Goal: Task Accomplishment & Management: Manage account settings

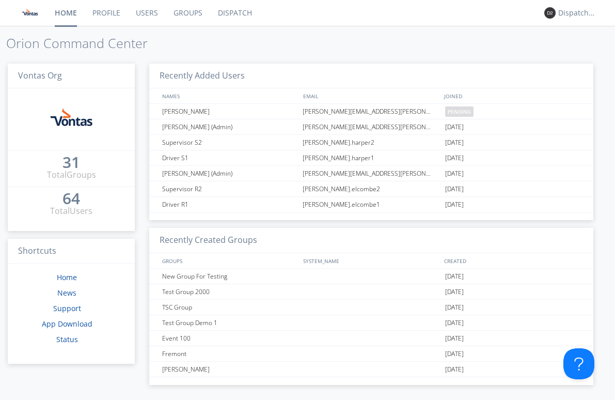
click at [156, 15] on link "Users" at bounding box center [147, 13] width 38 height 26
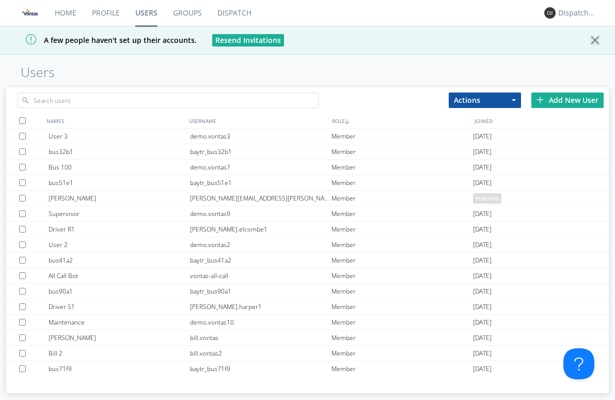
click at [70, 12] on link "Home" at bounding box center [65, 13] width 37 height 26
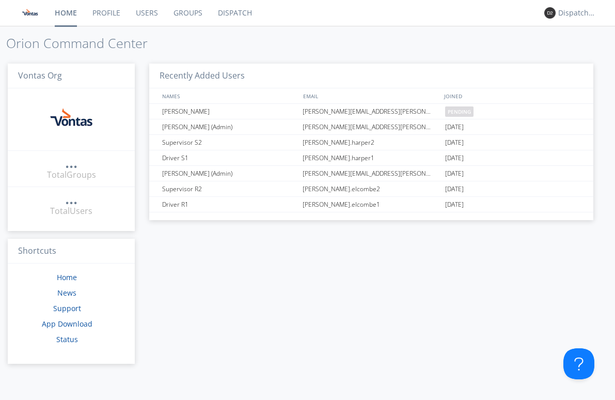
click at [113, 16] on link "Profile" at bounding box center [106, 13] width 43 height 26
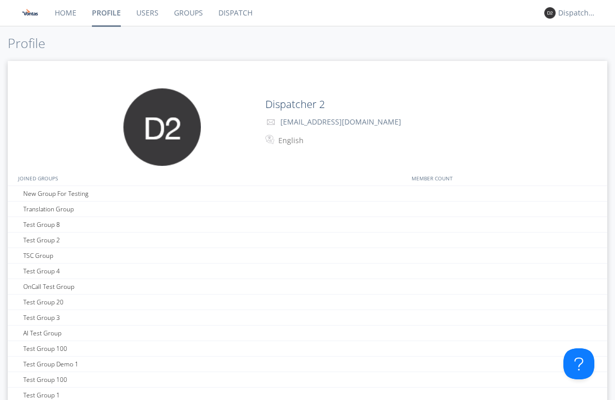
click at [136, 12] on link "Users" at bounding box center [148, 13] width 38 height 26
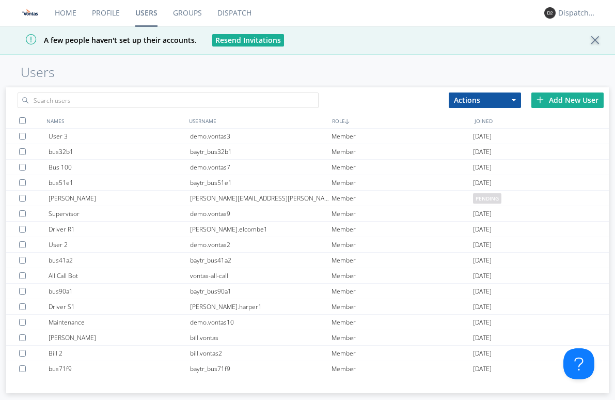
click at [106, 12] on link "Profile" at bounding box center [105, 13] width 43 height 26
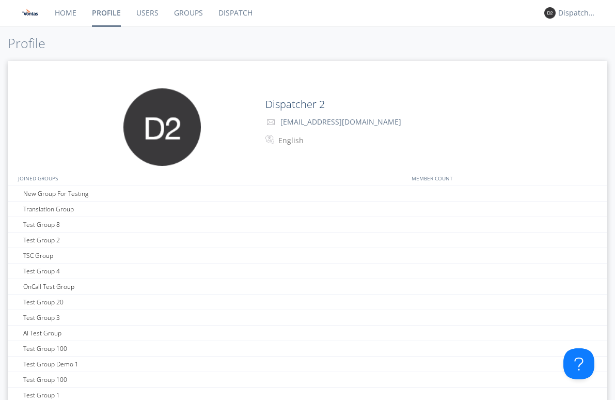
click at [89, 13] on link "Profile" at bounding box center [106, 13] width 44 height 26
click at [88, 13] on link "Profile" at bounding box center [106, 13] width 44 height 26
click at [68, 13] on link "Home" at bounding box center [65, 13] width 37 height 26
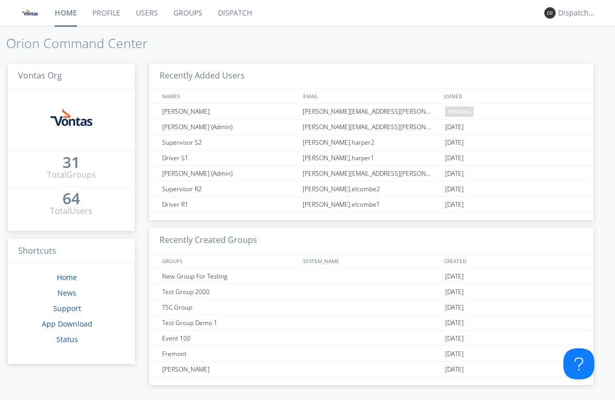
click at [158, 13] on link "Users" at bounding box center [147, 13] width 38 height 26
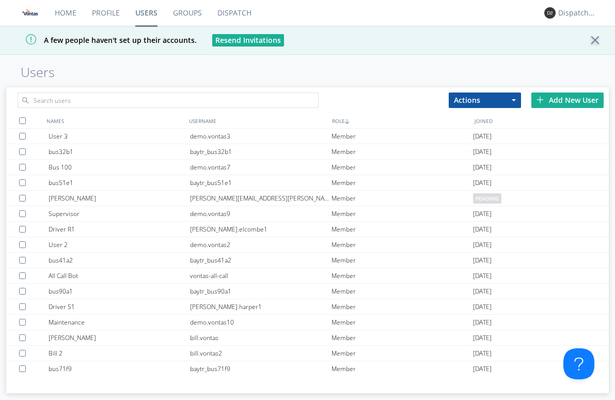
click at [184, 5] on link "Groups" at bounding box center [187, 13] width 44 height 26
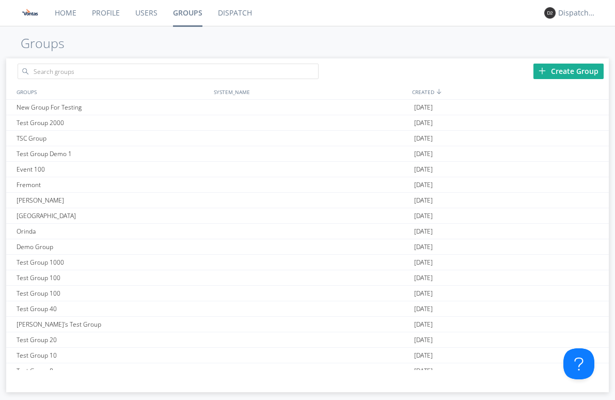
click at [142, 12] on link "Users" at bounding box center [147, 13] width 38 height 26
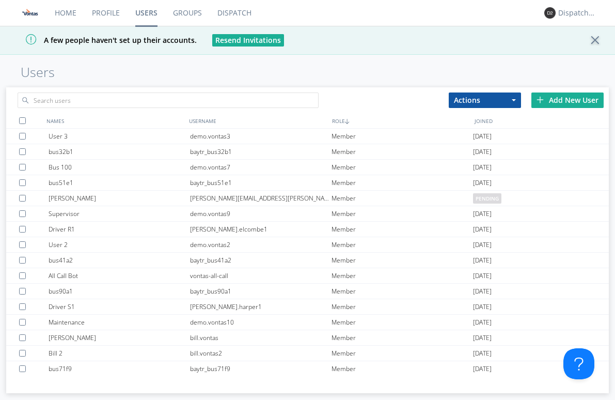
click at [553, 99] on div "Add New User" at bounding box center [567, 99] width 72 height 15
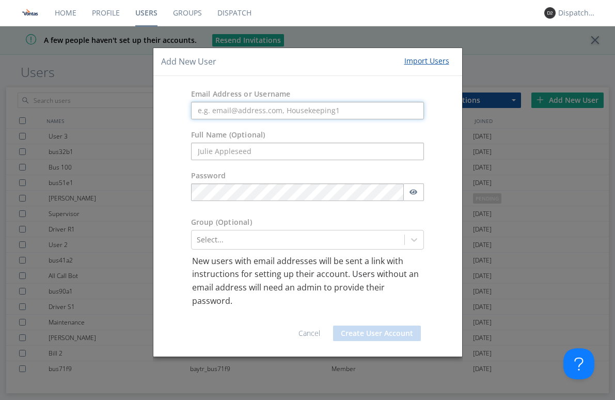
click at [321, 110] on input "text" at bounding box center [307, 111] width 233 height 18
click at [351, 75] on div "Add New User Import Users" at bounding box center [307, 62] width 309 height 28
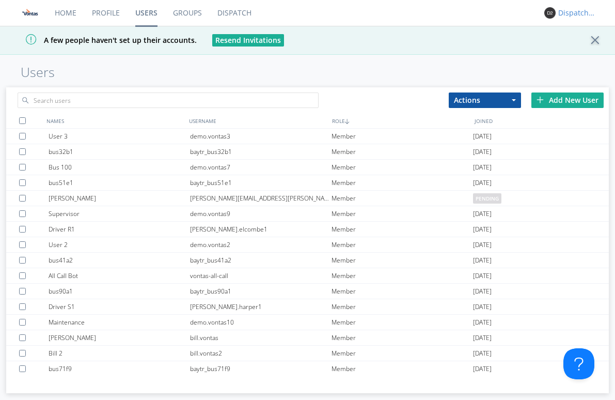
click at [562, 11] on div "Dispatcher 2" at bounding box center [577, 13] width 39 height 10
click at [101, 9] on link "Profile" at bounding box center [105, 13] width 43 height 26
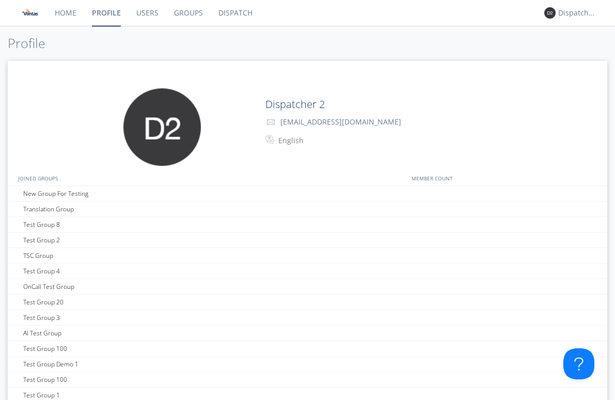
click at [146, 10] on link "Users" at bounding box center [148, 13] width 38 height 26
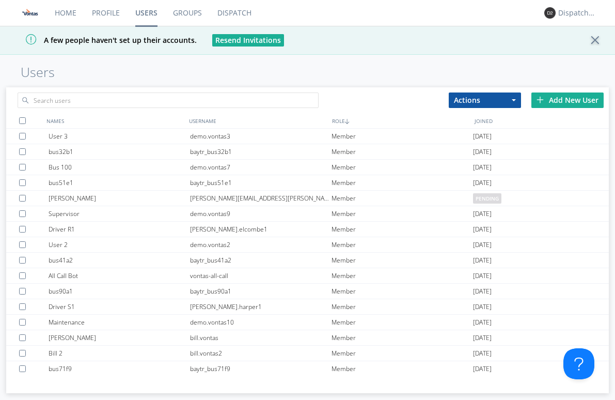
click at [560, 99] on div "Add New User" at bounding box center [567, 99] width 72 height 15
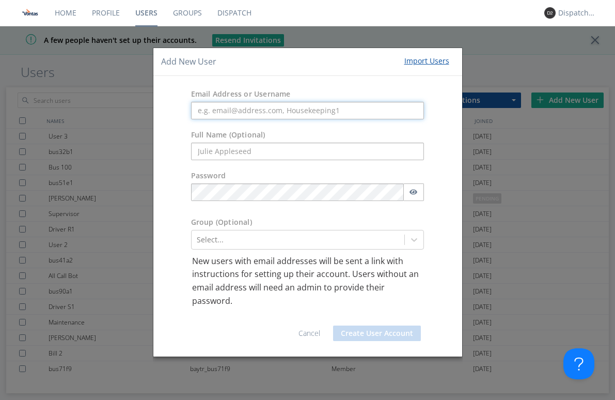
click at [270, 108] on input "text" at bounding box center [307, 111] width 233 height 18
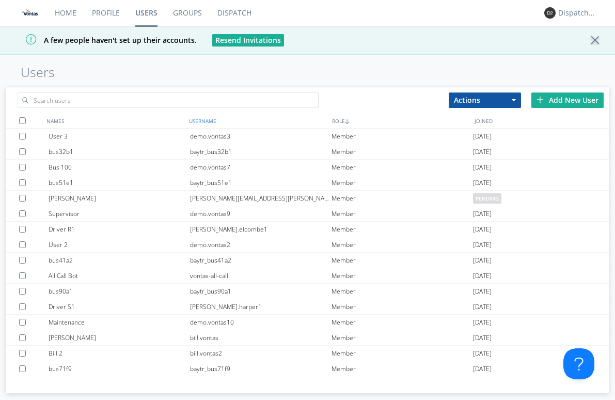
click at [207, 118] on div "USERNAME" at bounding box center [257, 120] width 143 height 15
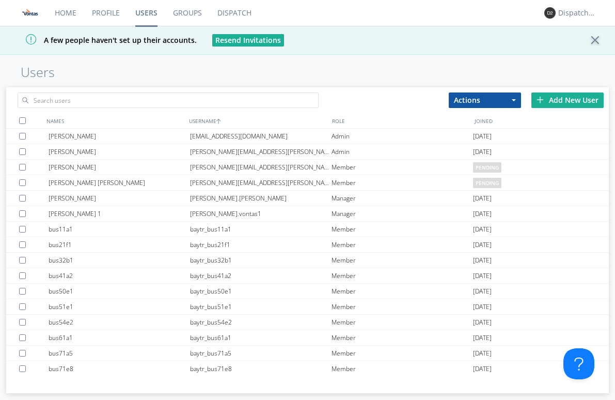
click at [561, 99] on div "Add New User" at bounding box center [567, 99] width 72 height 15
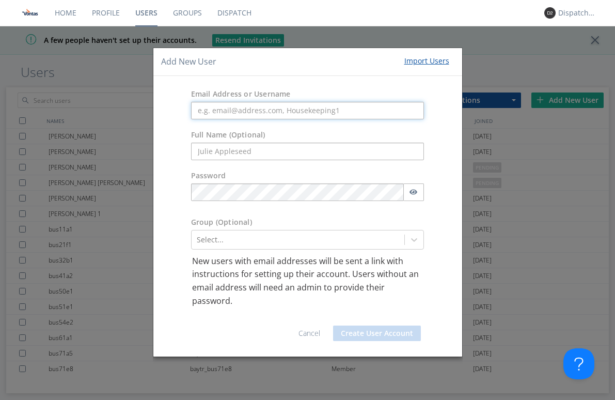
click at [272, 114] on input "text" at bounding box center [307, 111] width 233 height 18
click at [120, 109] on div "Add New User Import Users Email Address or Username Full Name (Optional) Passwo…" at bounding box center [307, 200] width 615 height 400
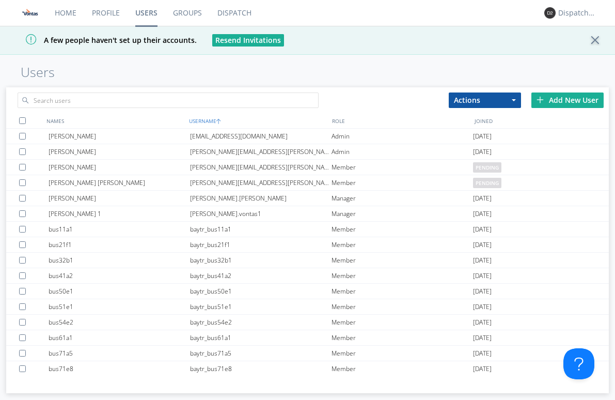
click at [200, 117] on div "USERNAME" at bounding box center [257, 120] width 143 height 15
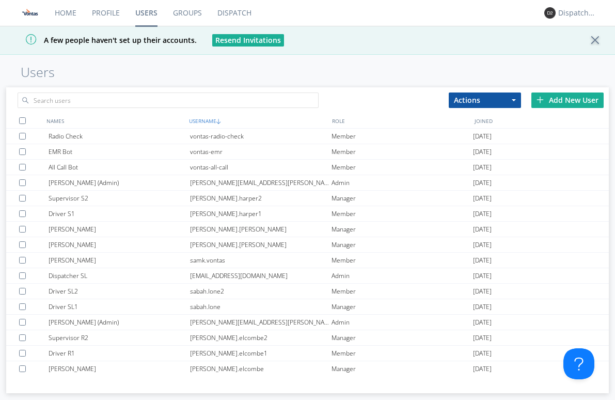
click at [200, 117] on div "USERNAME" at bounding box center [257, 120] width 143 height 15
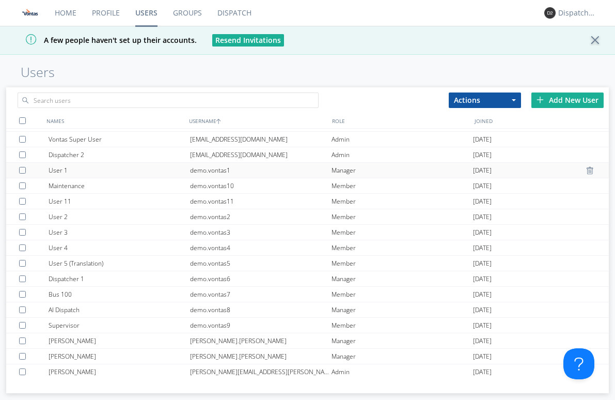
scroll to position [362, 0]
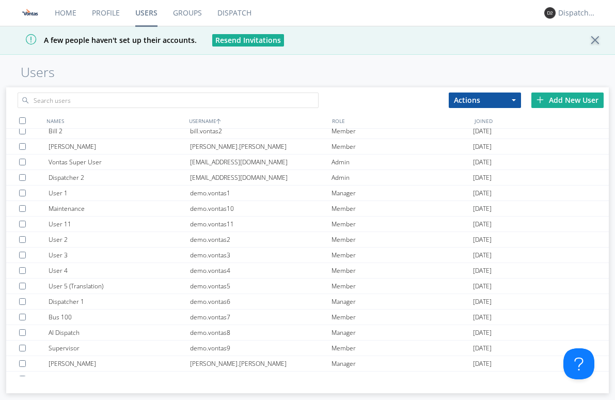
click at [568, 97] on div "Add New User" at bounding box center [567, 99] width 72 height 15
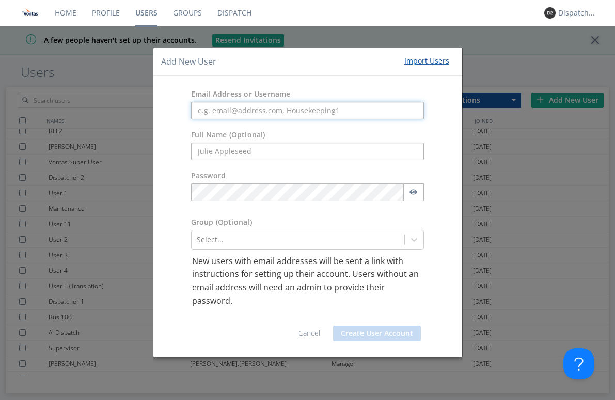
click at [237, 114] on input "text" at bounding box center [307, 111] width 233 height 18
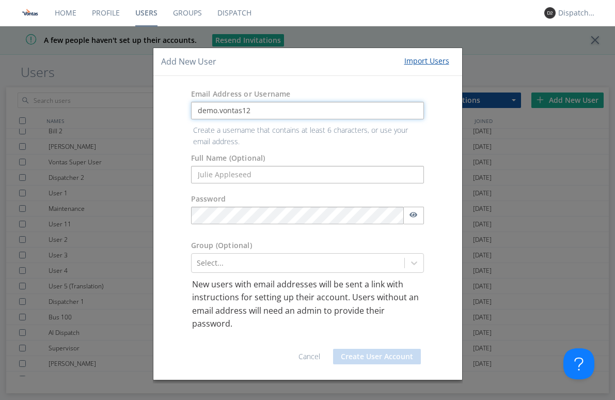
type input "demo.vontas12"
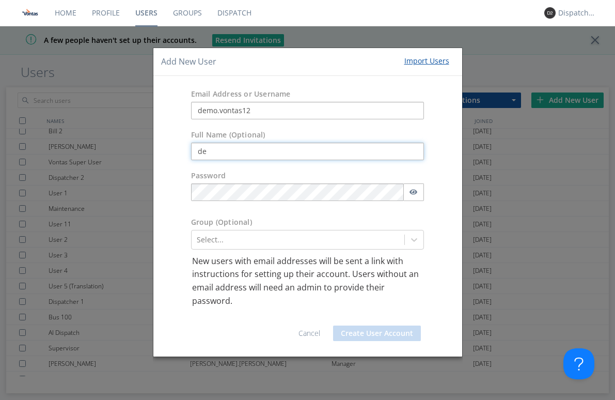
type input "d"
type input "Transdev Test User 1"
click at [410, 193] on button "button" at bounding box center [413, 192] width 21 height 18
click at [414, 241] on icon at bounding box center [415, 240] width 6 height 4
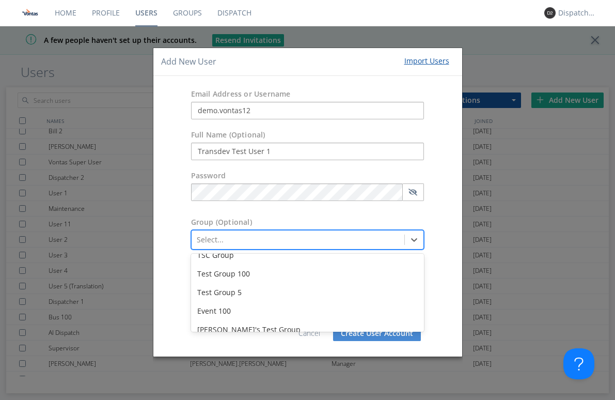
scroll to position [0, 0]
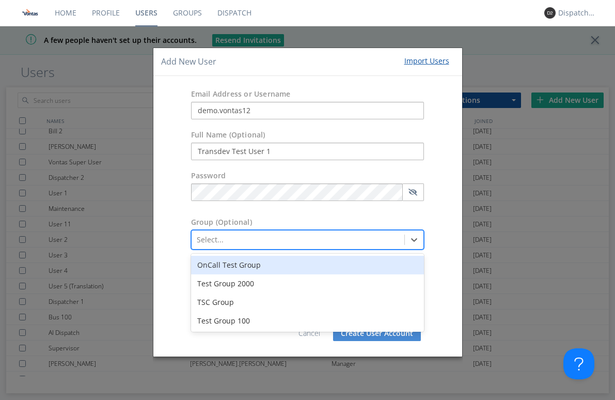
click at [270, 270] on div "OnCall Test Group" at bounding box center [307, 265] width 233 height 19
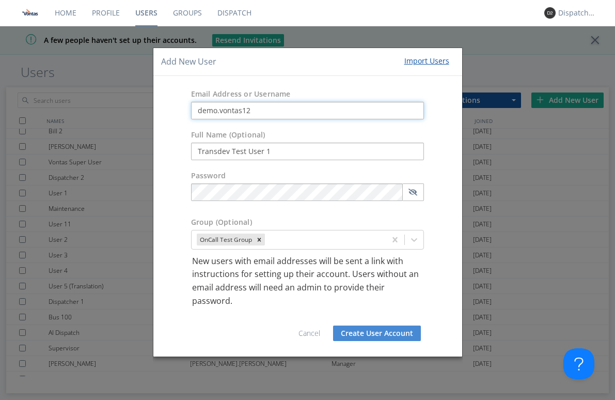
drag, startPoint x: 268, startPoint y: 115, endPoint x: 195, endPoint y: 115, distance: 72.3
click at [195, 115] on input "demo.vontas12" at bounding box center [307, 111] width 233 height 18
click at [359, 333] on button "Create User Account" at bounding box center [377, 332] width 88 height 15
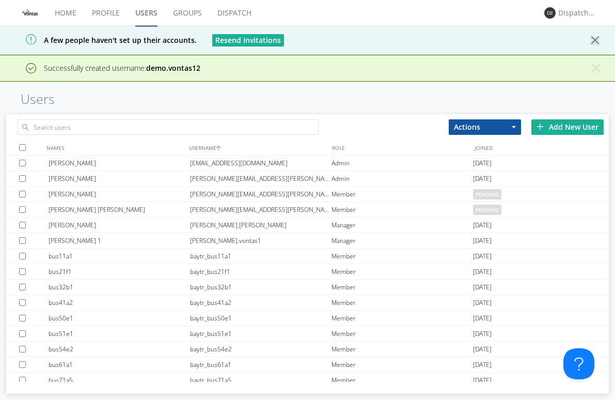
click at [559, 118] on div "Actions Add to Group Delete User Edit Settings Export Users Add New User" at bounding box center [526, 127] width 165 height 26
click at [559, 126] on div "Add New User" at bounding box center [567, 126] width 72 height 15
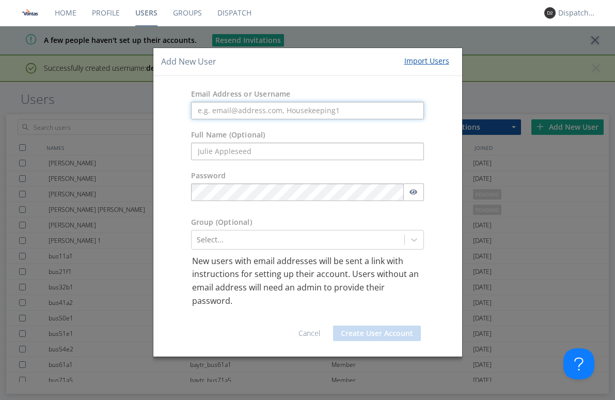
click at [283, 113] on input "text" at bounding box center [307, 111] width 233 height 18
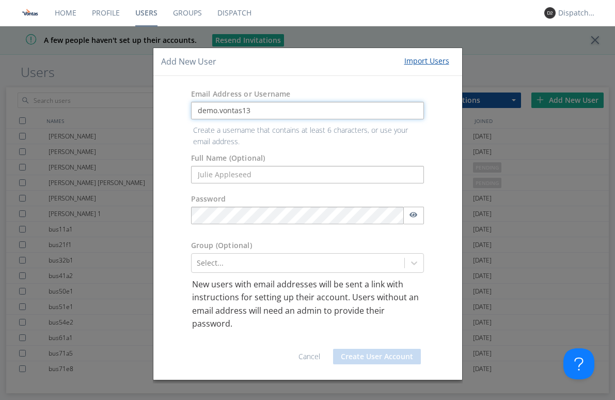
type input "demo.vontas13"
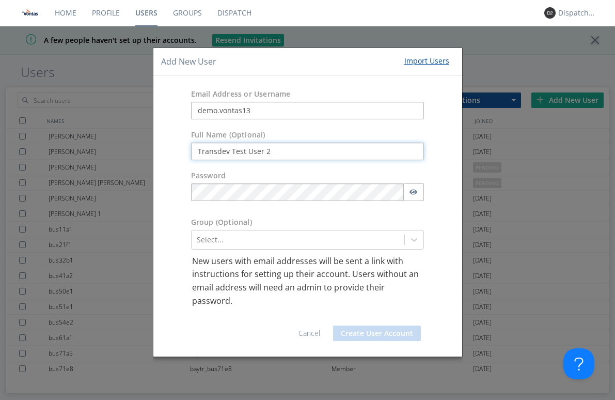
type input "Transdev Test User 2"
click at [401, 239] on div "Select..." at bounding box center [298, 239] width 213 height 17
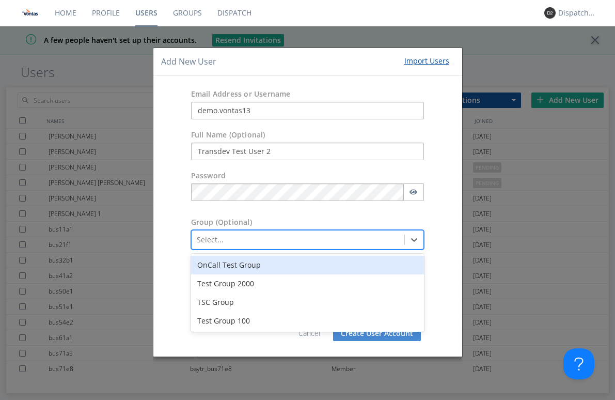
click at [256, 271] on div "OnCall Test Group" at bounding box center [307, 265] width 233 height 19
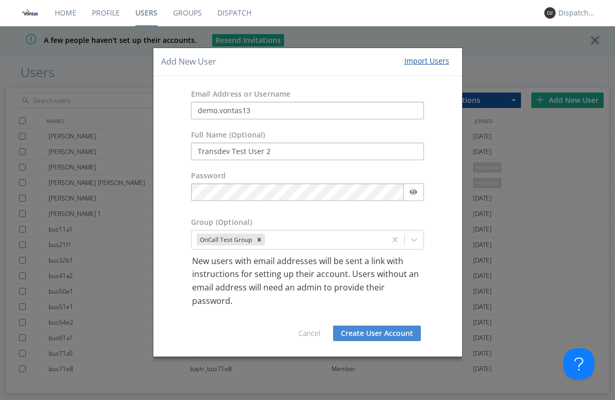
click at [367, 332] on button "Create User Account" at bounding box center [377, 332] width 88 height 15
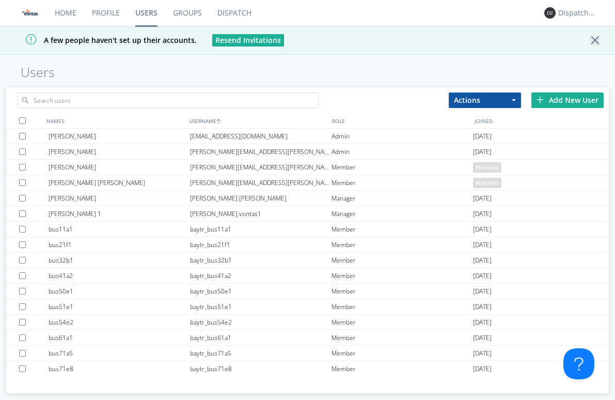
click at [562, 107] on div "Add New User" at bounding box center [567, 99] width 72 height 15
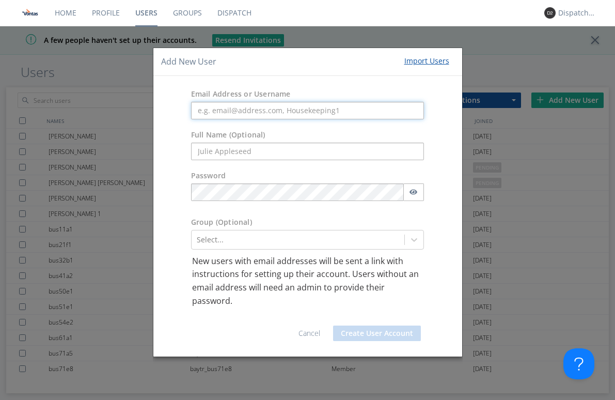
click at [287, 107] on input "text" at bounding box center [307, 111] width 233 height 18
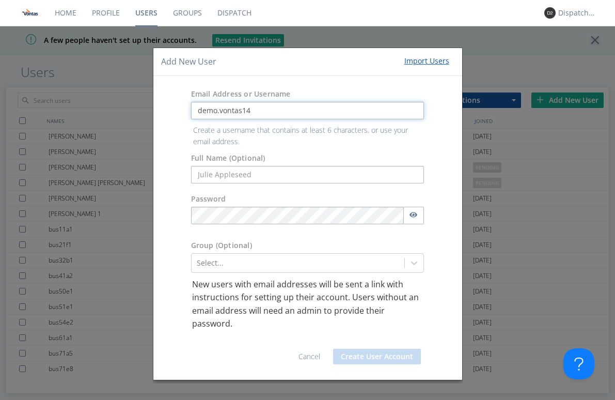
type input "demo.vontas14"
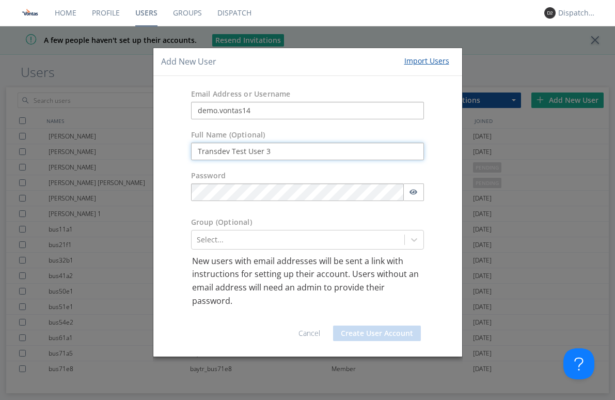
type input "Transdev Test User 3"
click at [403, 238] on div "Select..." at bounding box center [298, 239] width 213 height 17
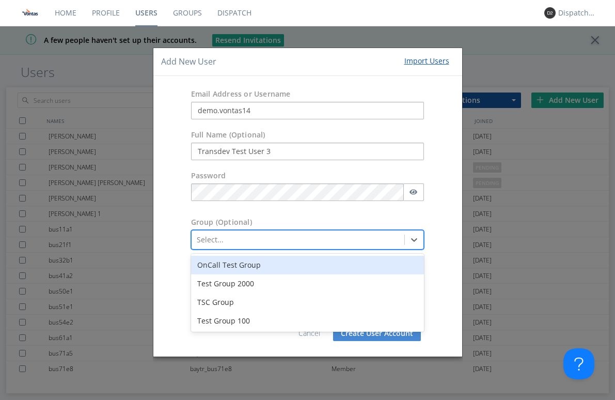
click at [357, 264] on div "OnCall Test Group" at bounding box center [307, 265] width 233 height 19
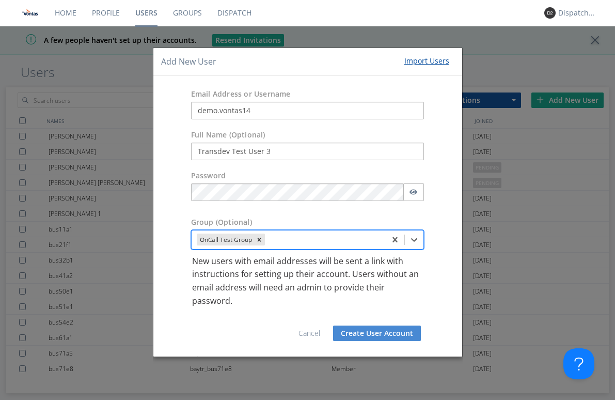
drag, startPoint x: 371, startPoint y: 343, endPoint x: 376, endPoint y: 340, distance: 6.0
click at [371, 343] on div "Cancel Create User Account" at bounding box center [307, 327] width 293 height 41
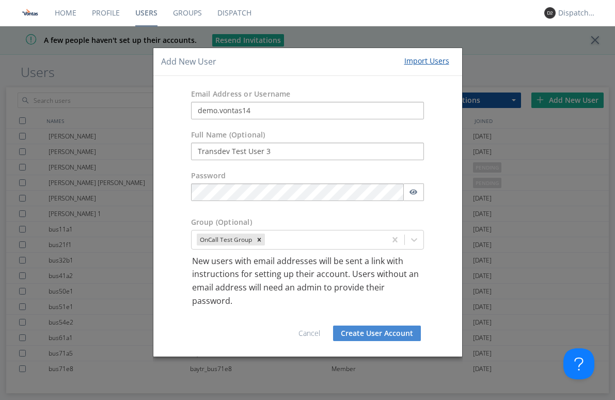
click at [380, 337] on button "Create User Account" at bounding box center [377, 332] width 88 height 15
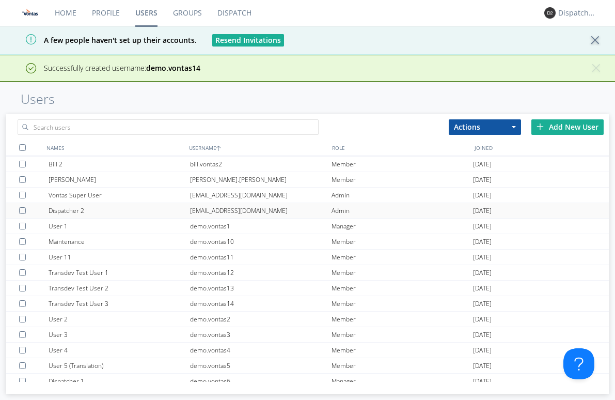
scroll to position [362, 0]
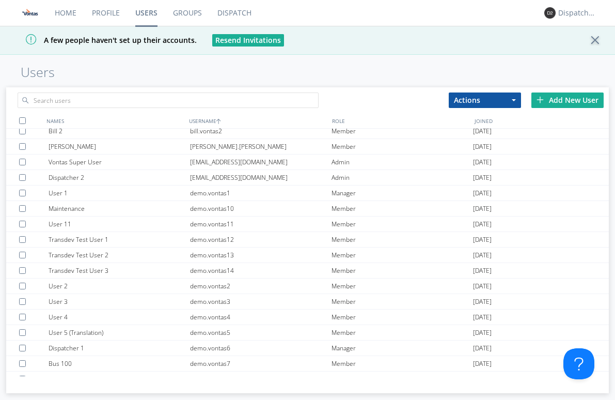
drag, startPoint x: 557, startPoint y: 69, endPoint x: 347, endPoint y: 42, distance: 211.4
click at [557, 69] on h1 "Users" at bounding box center [318, 72] width 594 height 14
click at [55, 8] on link "Home" at bounding box center [65, 13] width 37 height 26
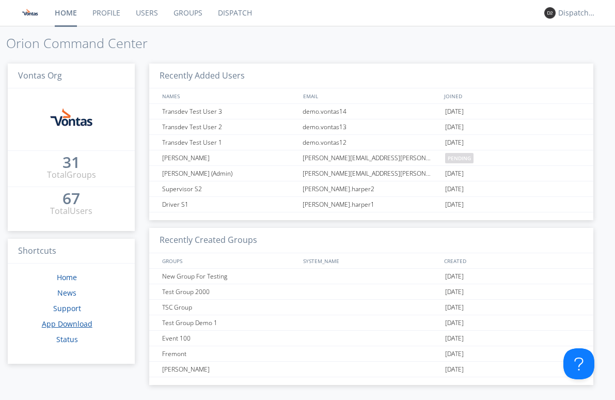
click at [74, 321] on link "App Download" at bounding box center [67, 324] width 51 height 10
click at [82, 321] on link "App Download" at bounding box center [67, 324] width 51 height 10
click at [228, 11] on link "Dispatch" at bounding box center [235, 13] width 50 height 26
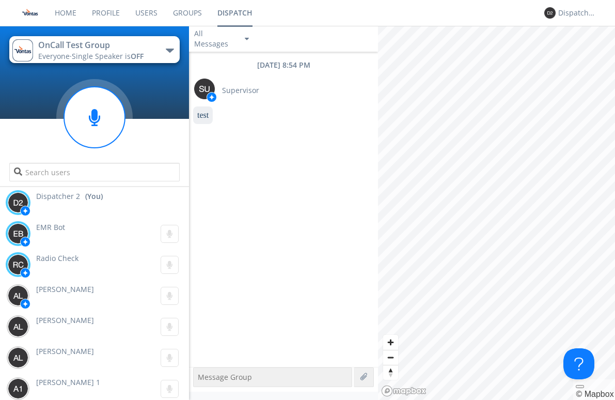
click at [75, 9] on link "Home" at bounding box center [65, 13] width 37 height 26
